Goal: Find specific page/section

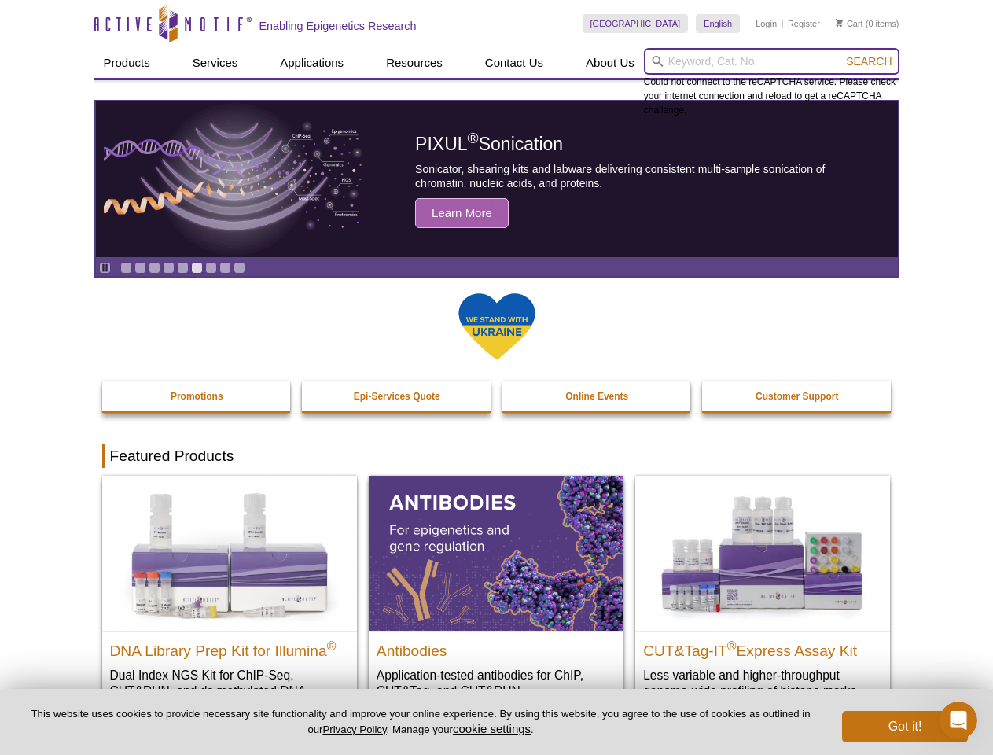
click at [771, 61] on input "search" at bounding box center [772, 61] width 256 height 27
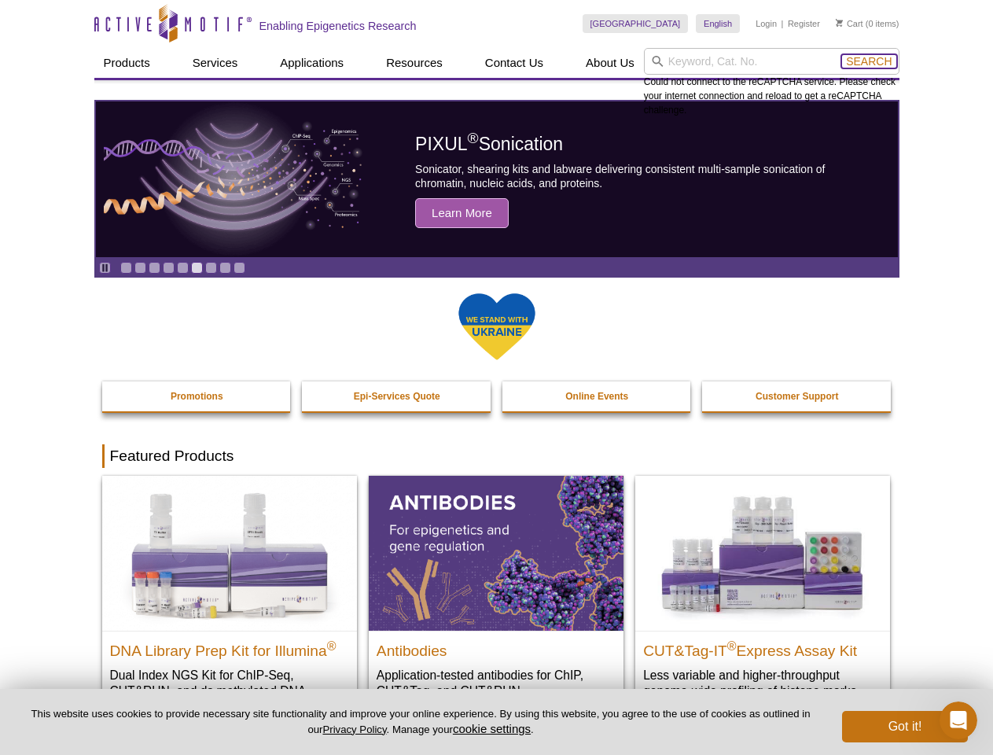
click at [869, 61] on span "Search" at bounding box center [869, 61] width 46 height 13
click at [105, 267] on icon "Pause" at bounding box center [105, 268] width 10 height 10
click at [126, 267] on link "Go to slide 1" at bounding box center [126, 268] width 12 height 12
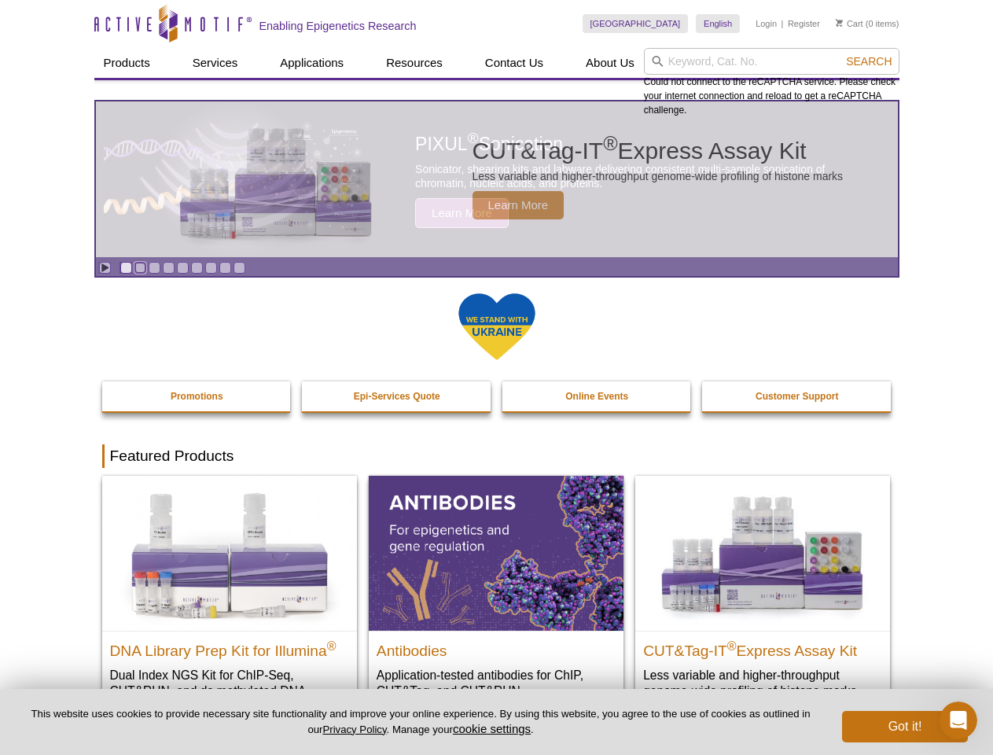
click at [140, 267] on link "Go to slide 2" at bounding box center [140, 268] width 12 height 12
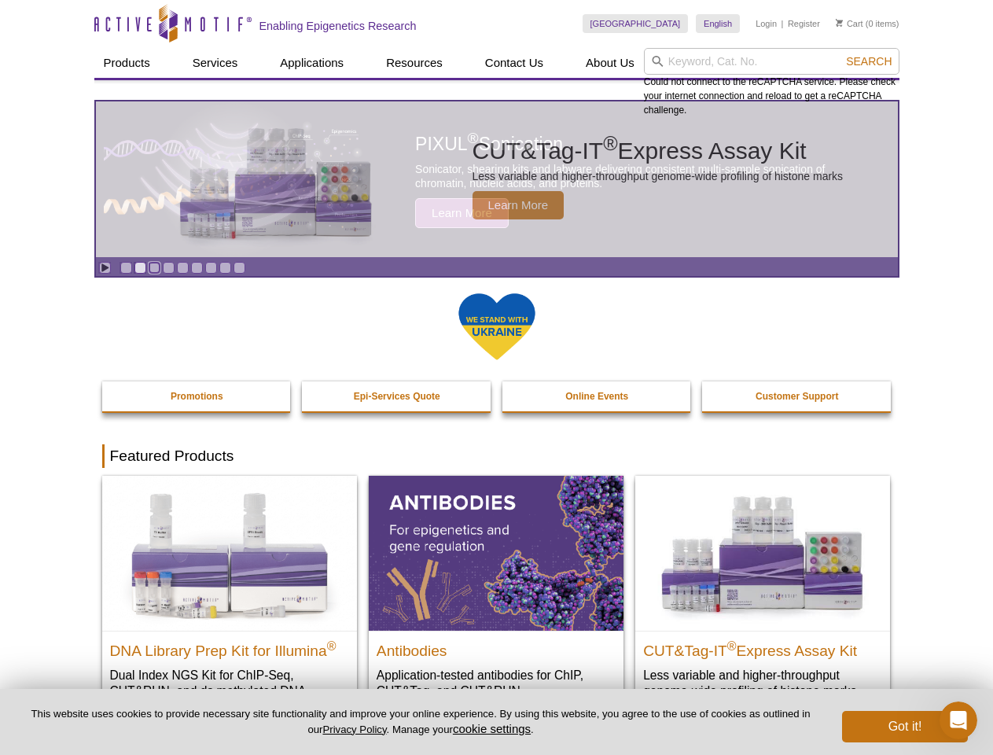
click at [154, 267] on link "Go to slide 3" at bounding box center [155, 268] width 12 height 12
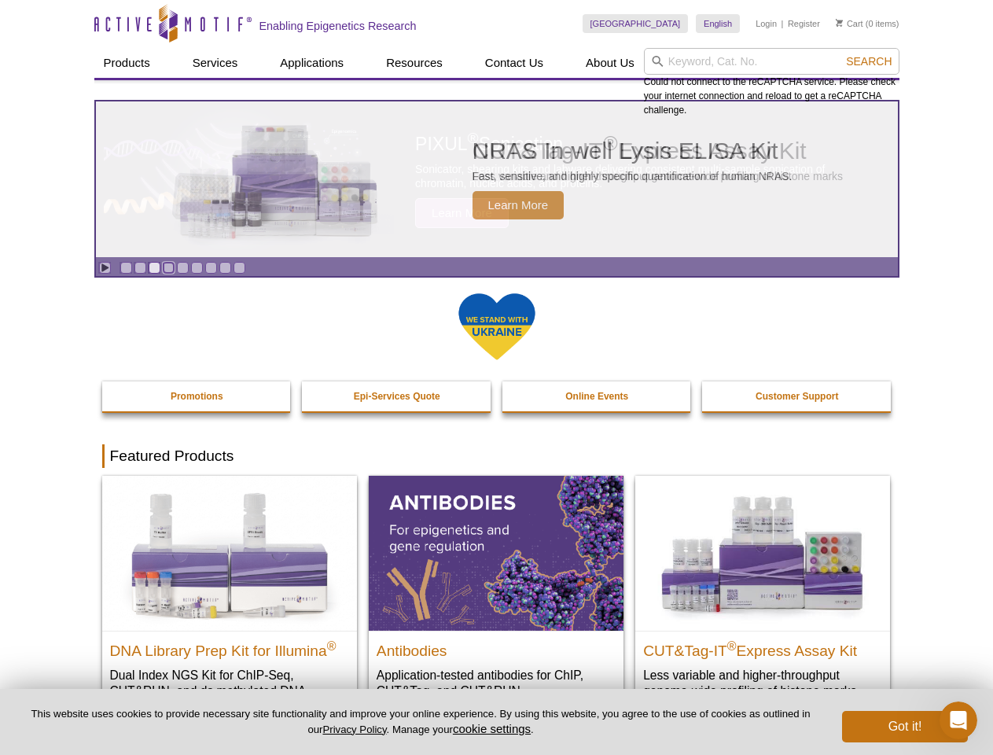
click at [168, 267] on link "Go to slide 4" at bounding box center [169, 268] width 12 height 12
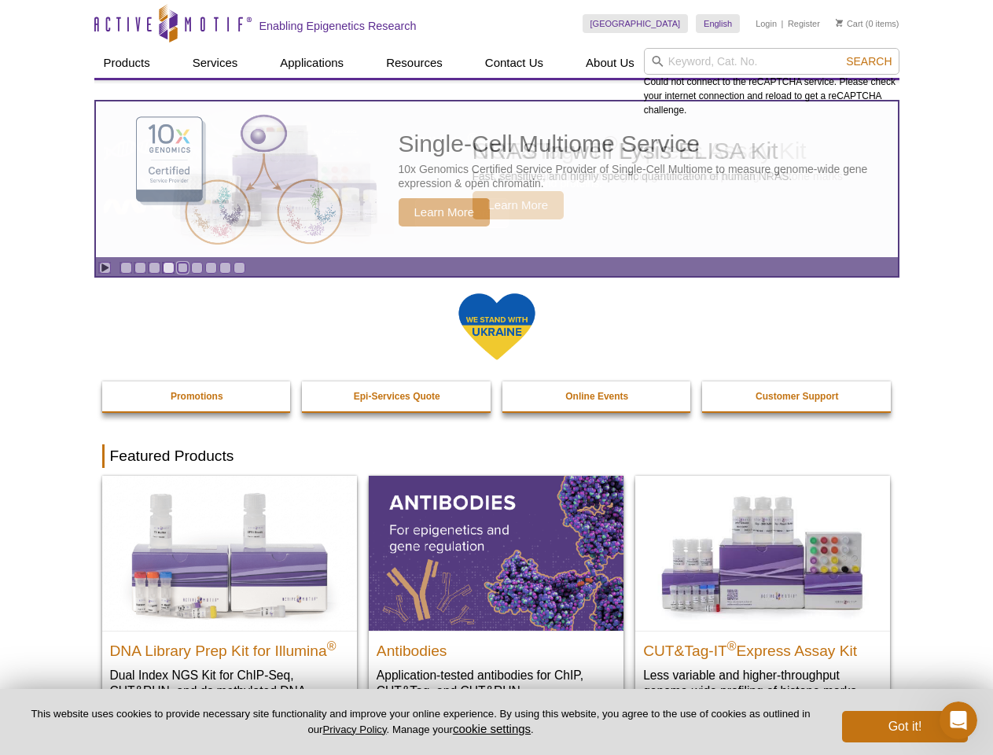
click at [182, 267] on link "Go to slide 5" at bounding box center [183, 268] width 12 height 12
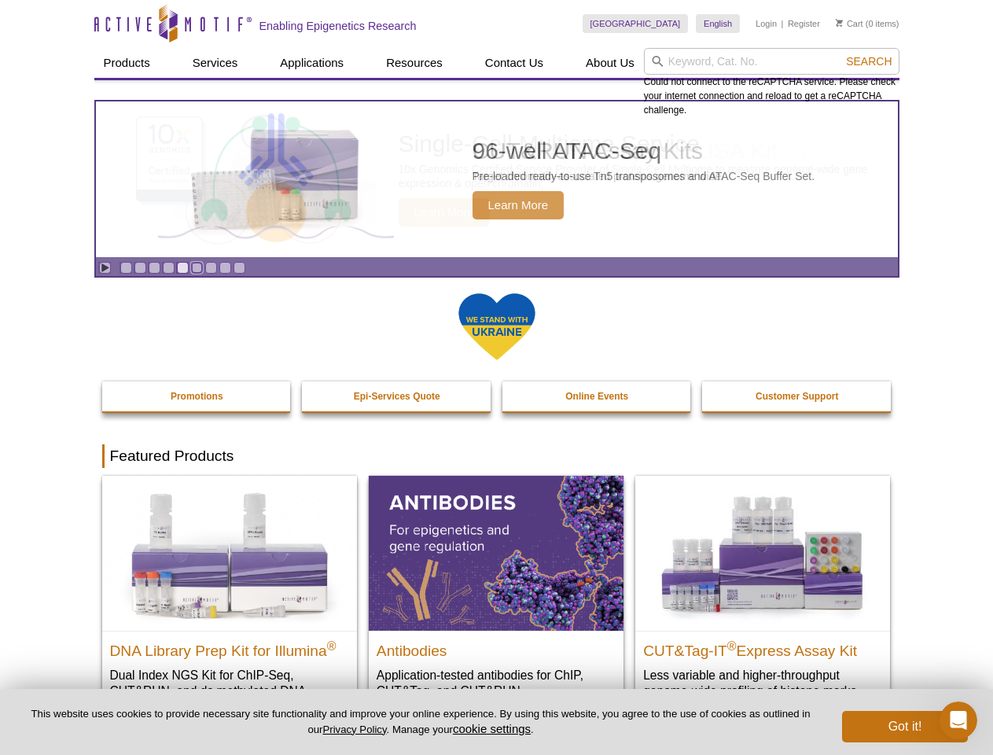
click at [197, 267] on link "Go to slide 6" at bounding box center [197, 268] width 12 height 12
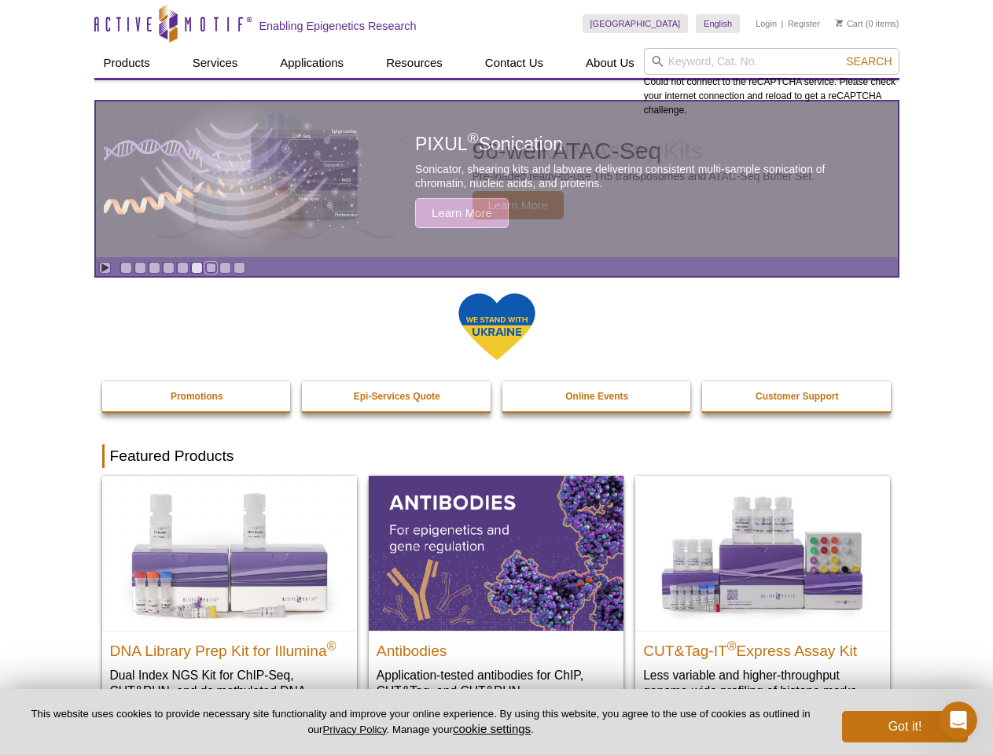
click at [211, 267] on link "Go to slide 7" at bounding box center [211, 268] width 12 height 12
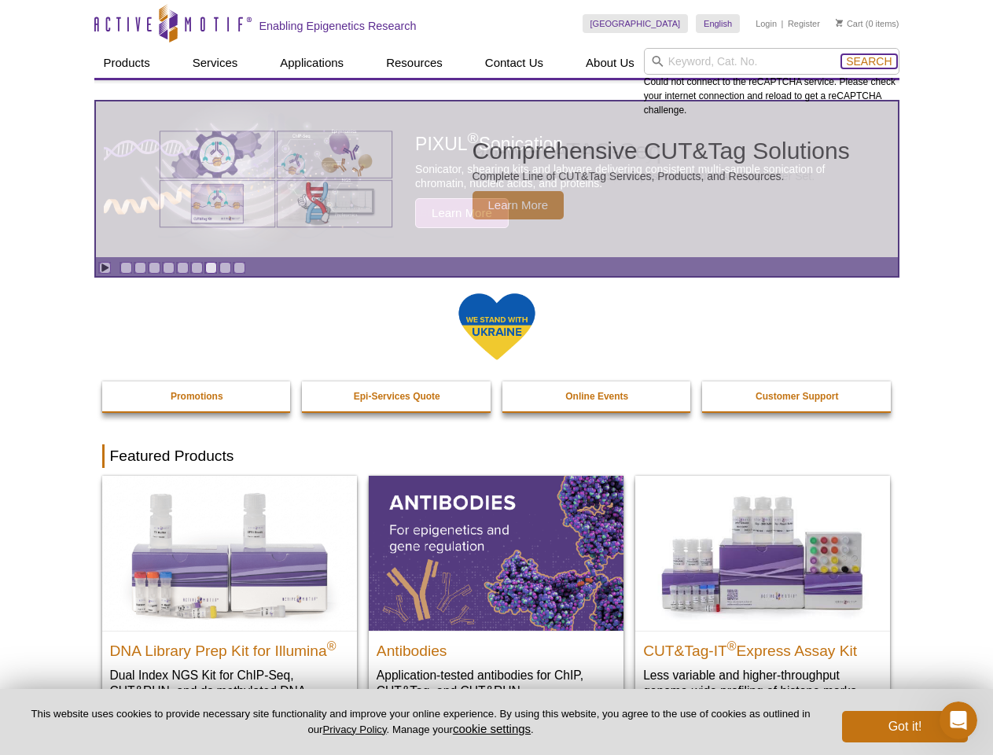
click at [869, 61] on span "Search" at bounding box center [869, 61] width 46 height 13
